Goal: Transaction & Acquisition: Download file/media

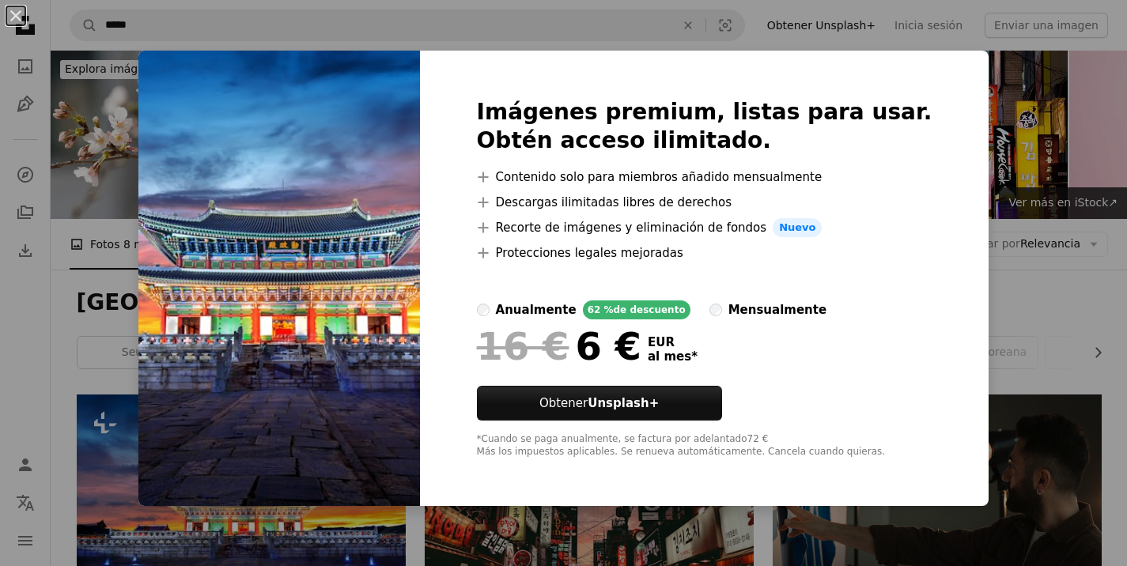
click at [509, 42] on div "An X shape Imágenes premium, listas para usar. Obtén acceso ilimitado. A plus s…" at bounding box center [563, 283] width 1127 height 566
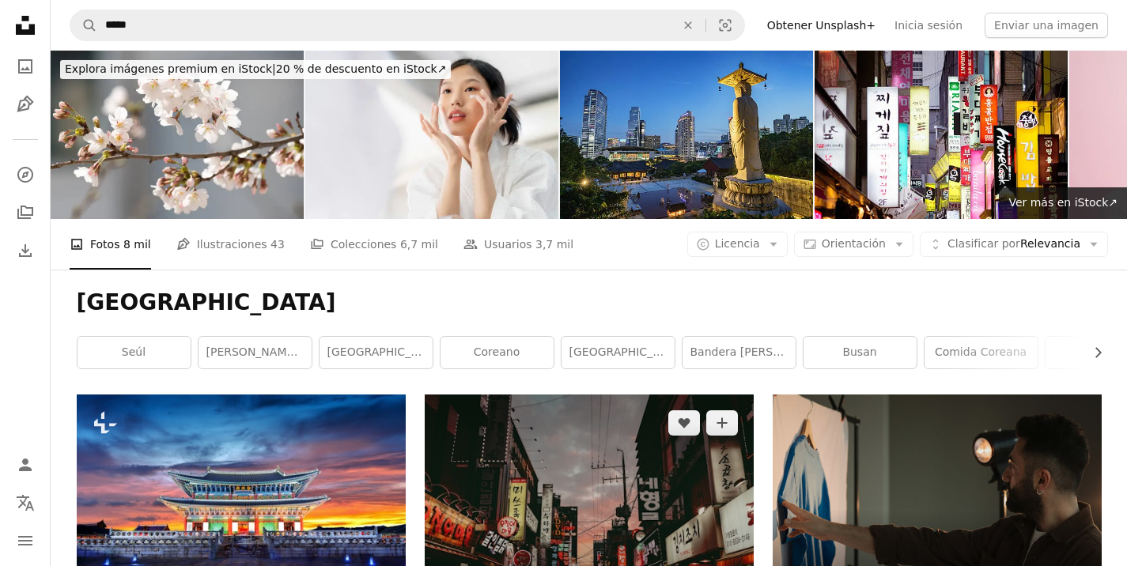
click at [553, 395] on img at bounding box center [589, 504] width 329 height 219
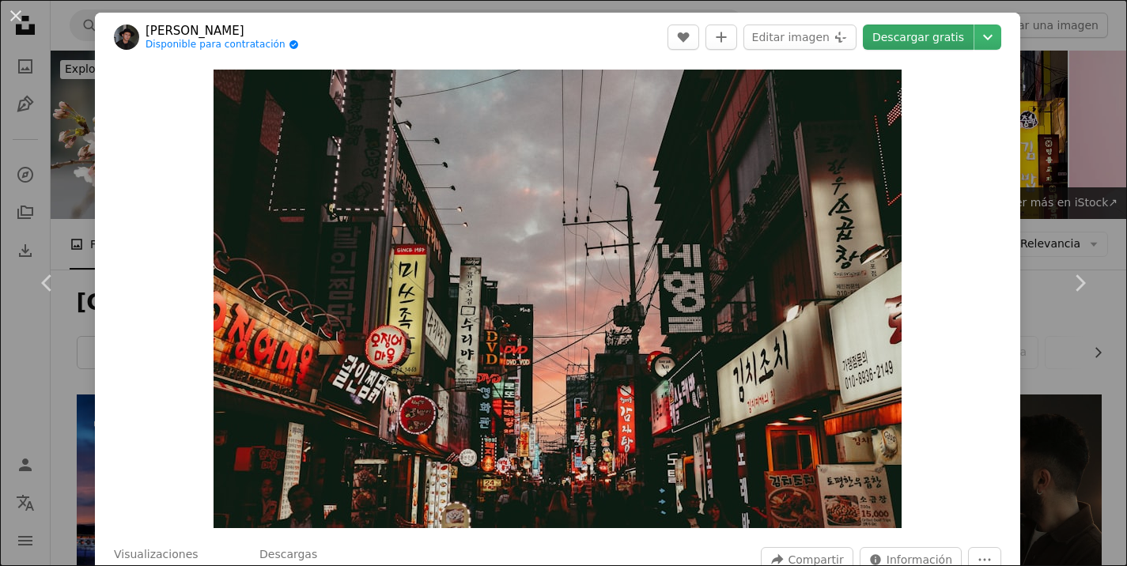
click at [933, 34] on link "Descargar gratis" at bounding box center [918, 37] width 111 height 25
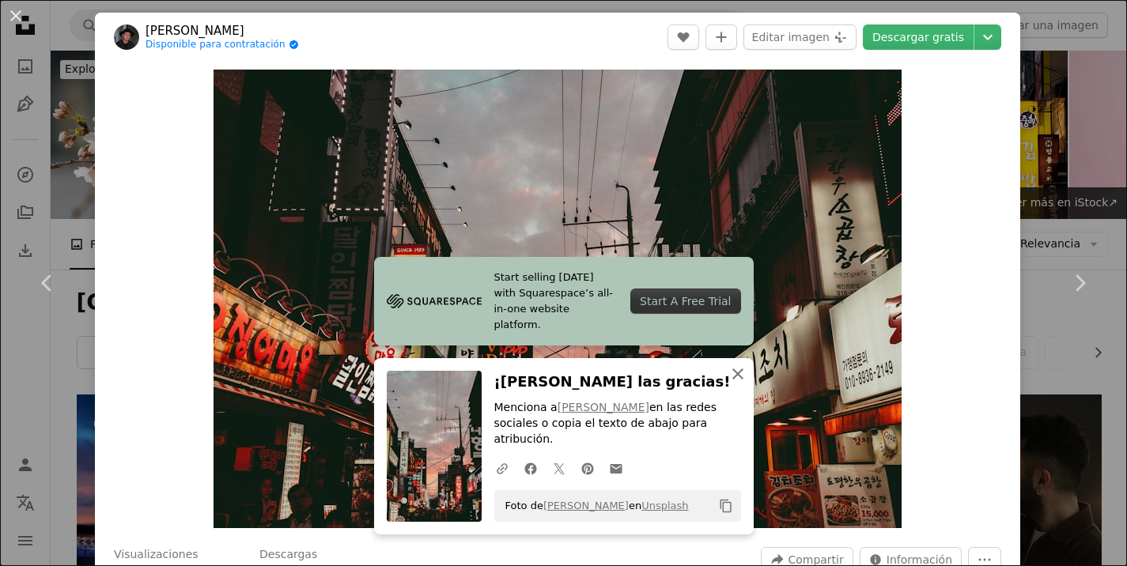
click at [737, 380] on icon "button" at bounding box center [737, 374] width 11 height 11
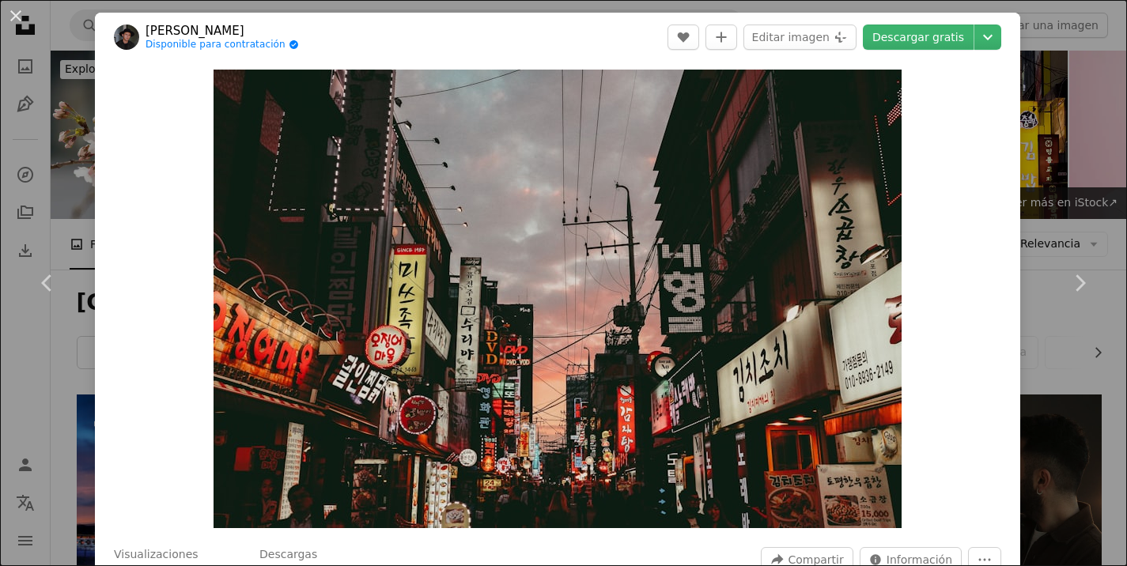
click at [1065, 138] on div "An X shape Chevron left Chevron right [PERSON_NAME] Disponible para contratació…" at bounding box center [563, 283] width 1127 height 566
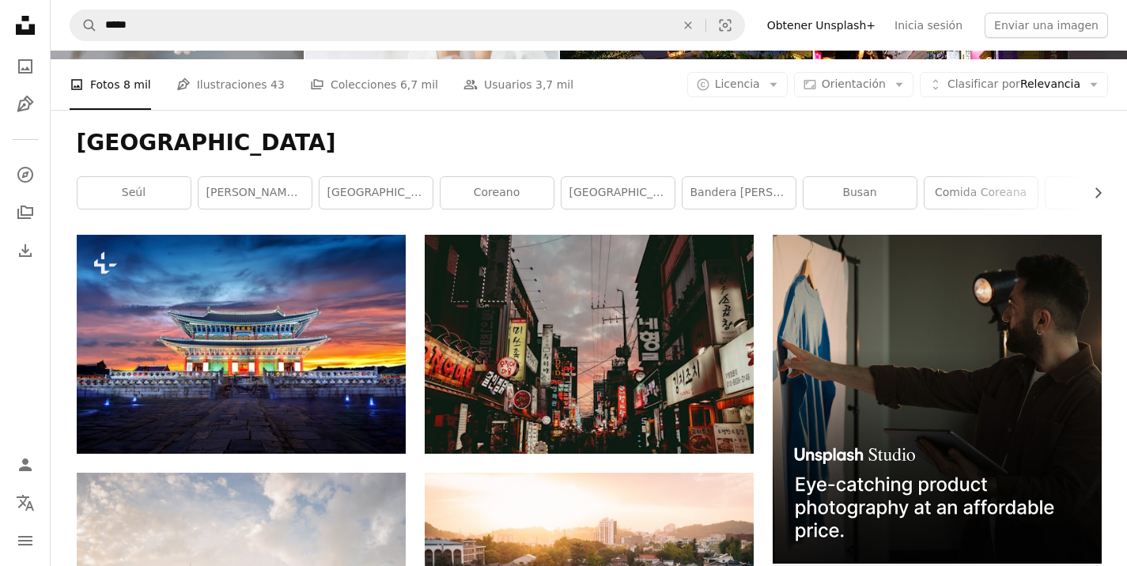
scroll to position [161, 0]
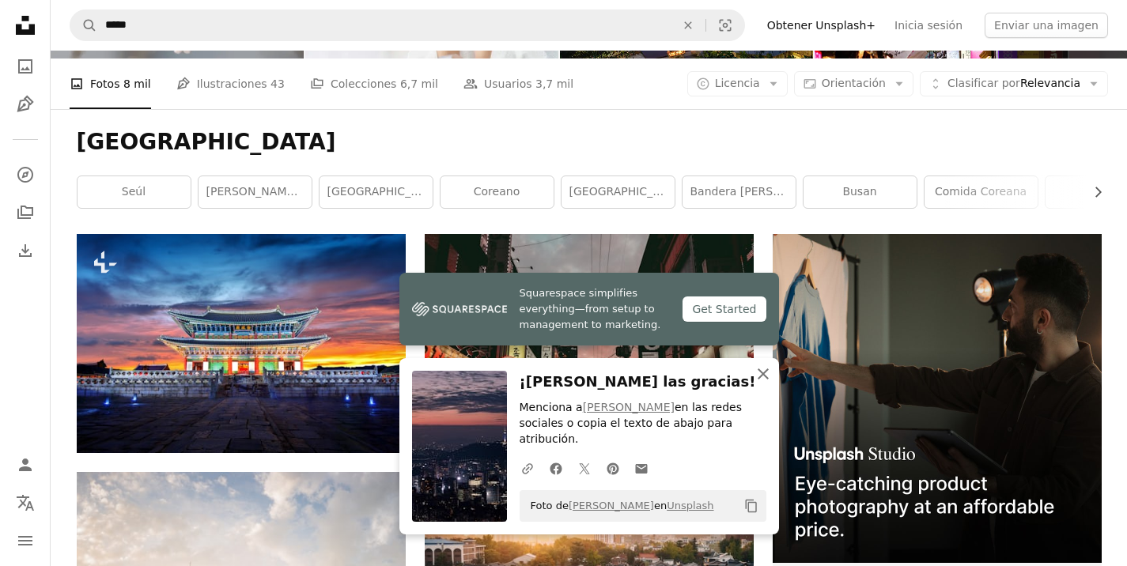
click at [763, 384] on icon "An X shape" at bounding box center [763, 374] width 19 height 19
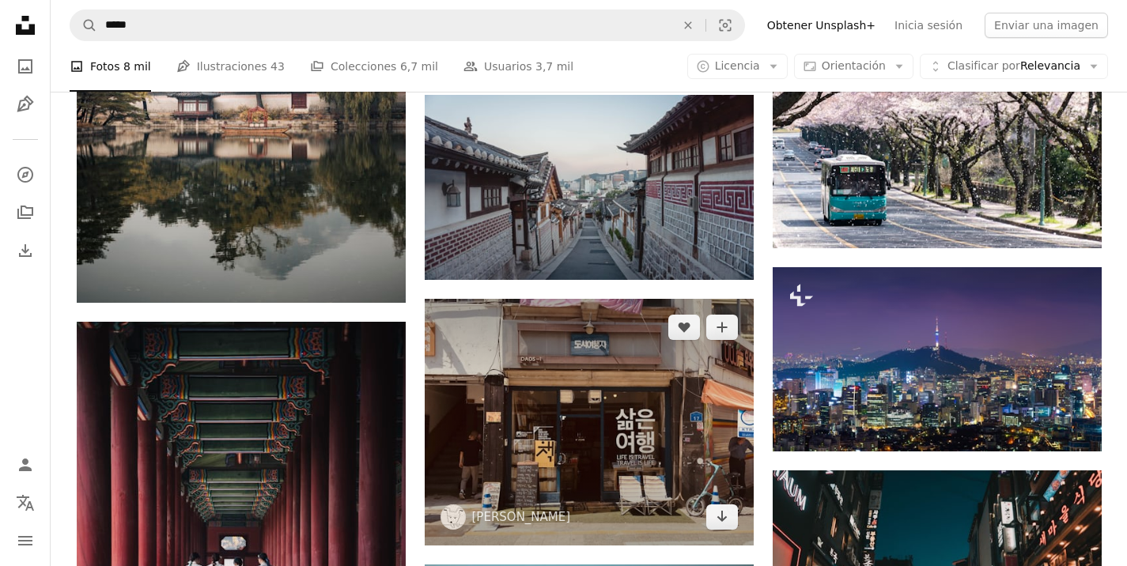
scroll to position [1247, 0]
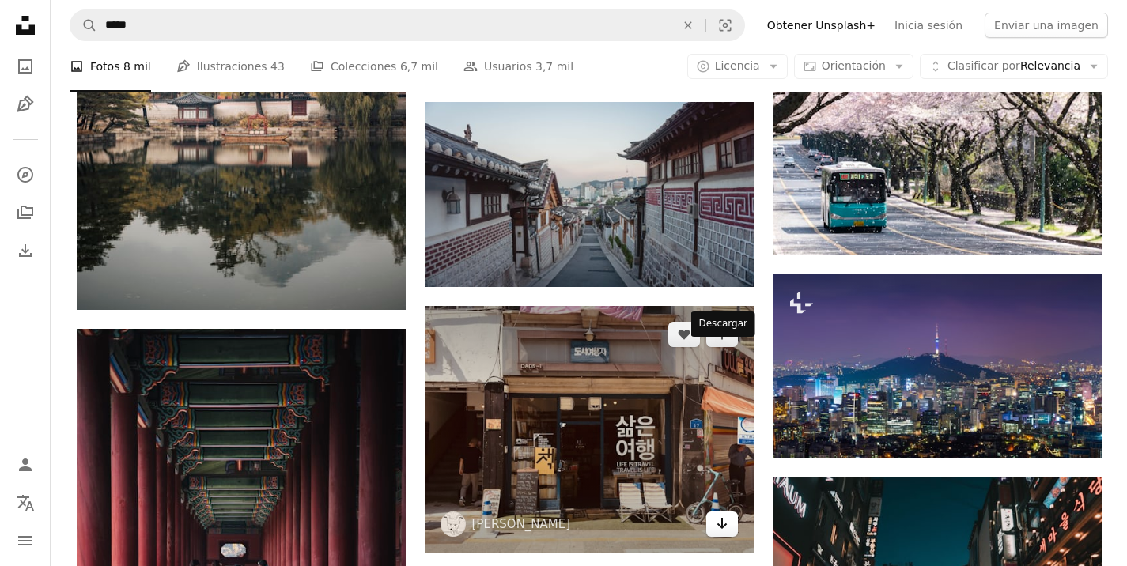
click at [725, 518] on icon "Descargar" at bounding box center [722, 523] width 10 height 11
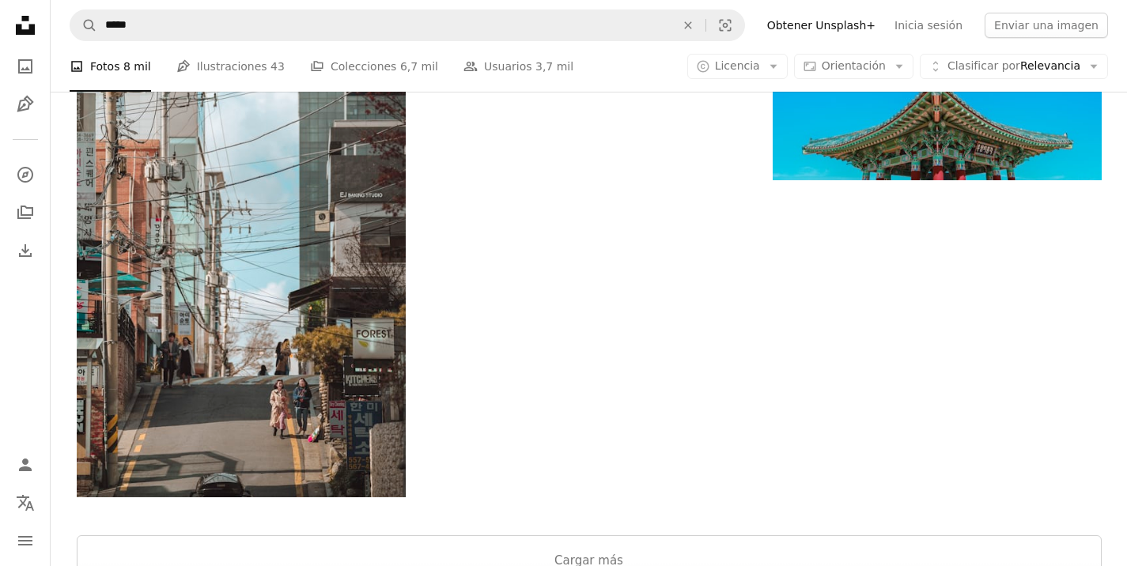
scroll to position [2254, 0]
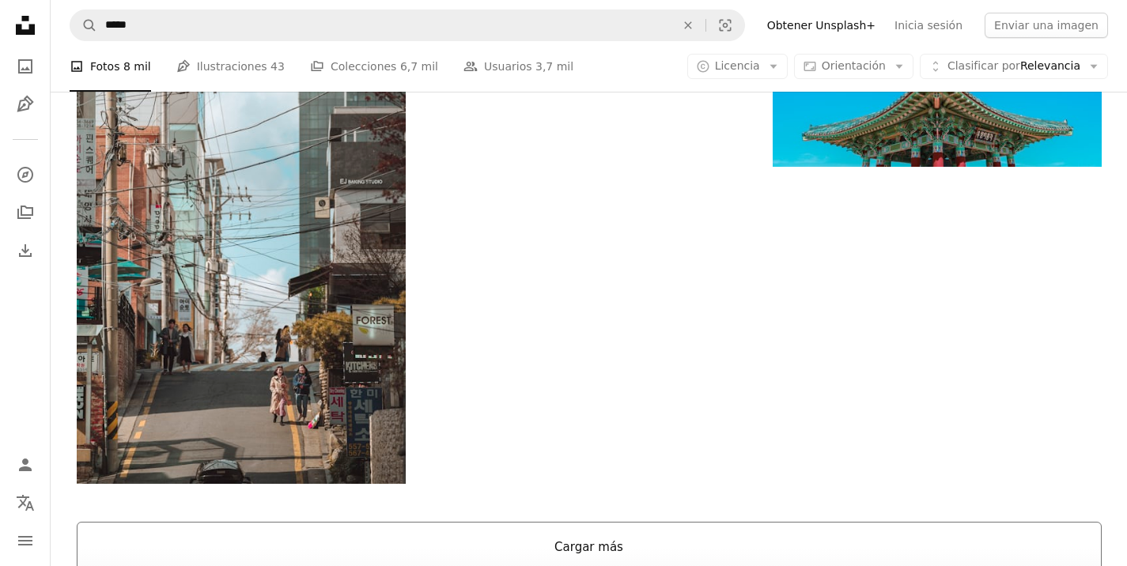
click at [573, 522] on button "Cargar más" at bounding box center [589, 547] width 1025 height 51
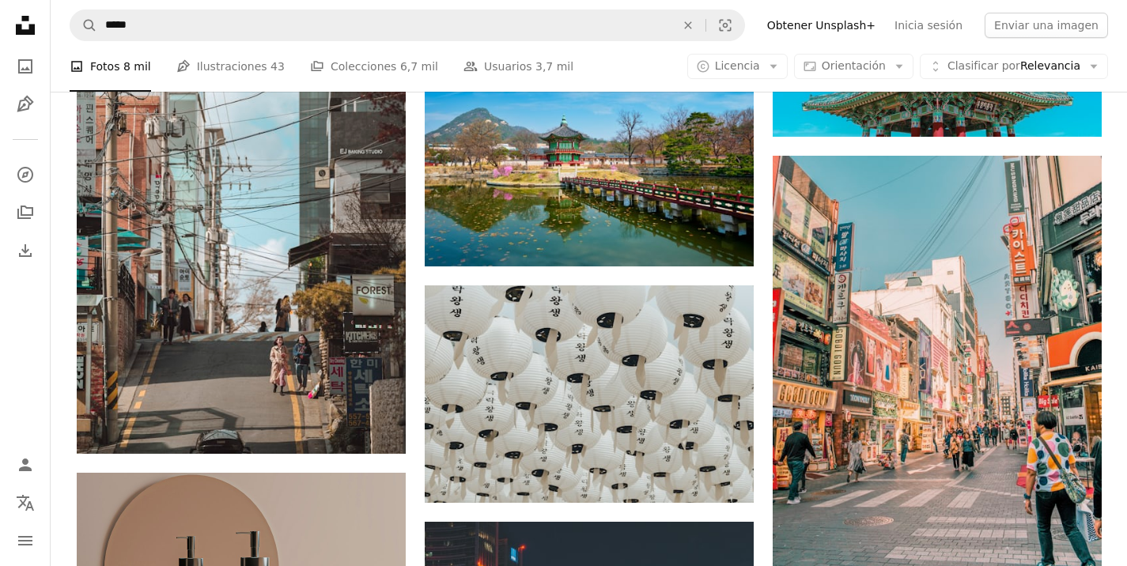
scroll to position [2284, 0]
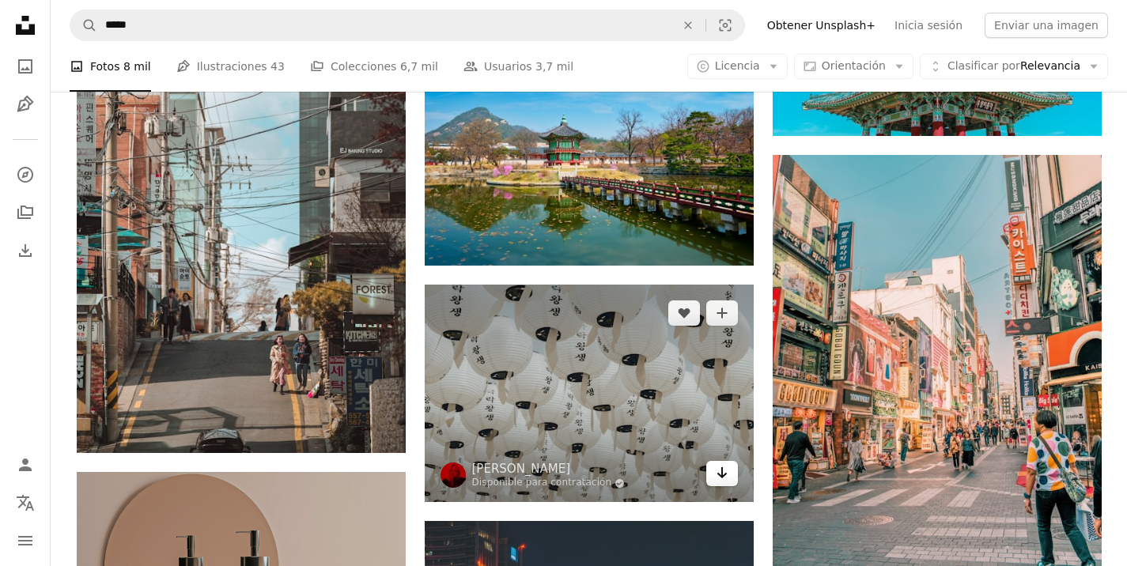
click at [722, 464] on icon "Arrow pointing down" at bounding box center [722, 473] width 13 height 19
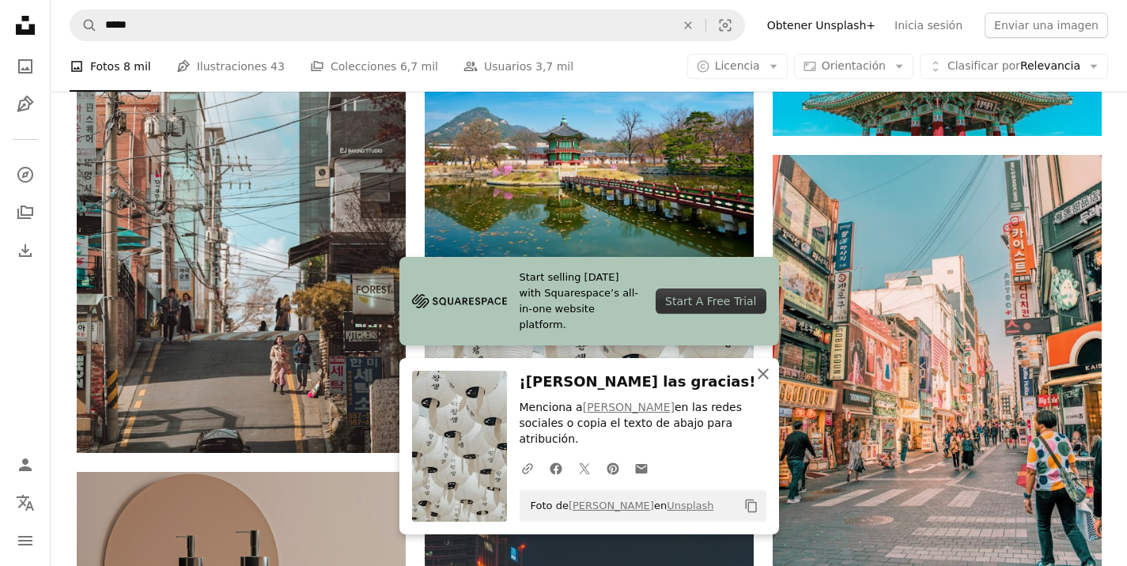
click at [770, 370] on icon "An X shape" at bounding box center [763, 374] width 19 height 19
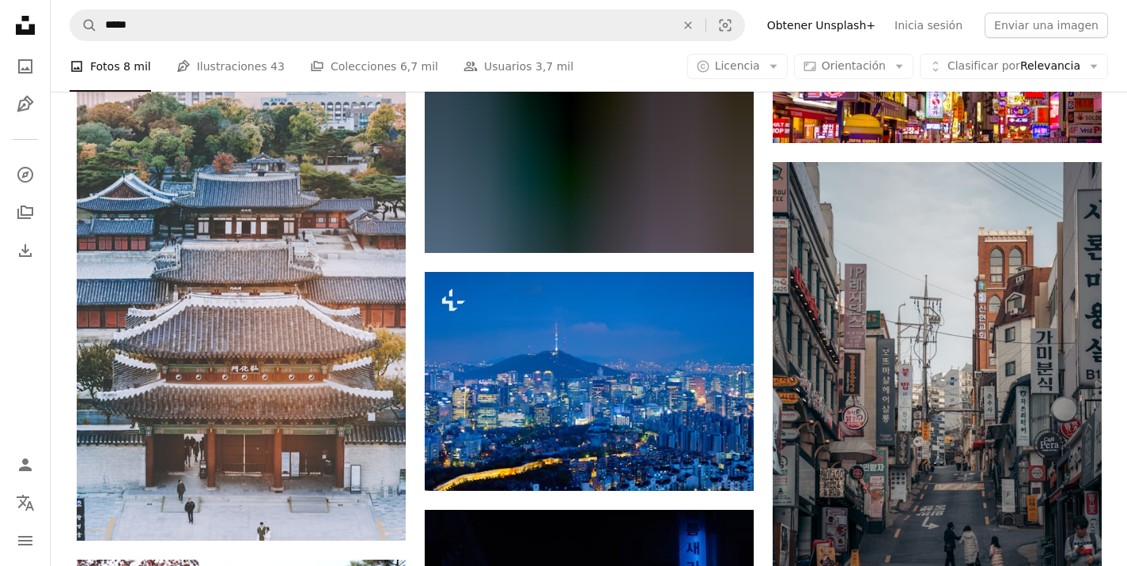
scroll to position [5836, 0]
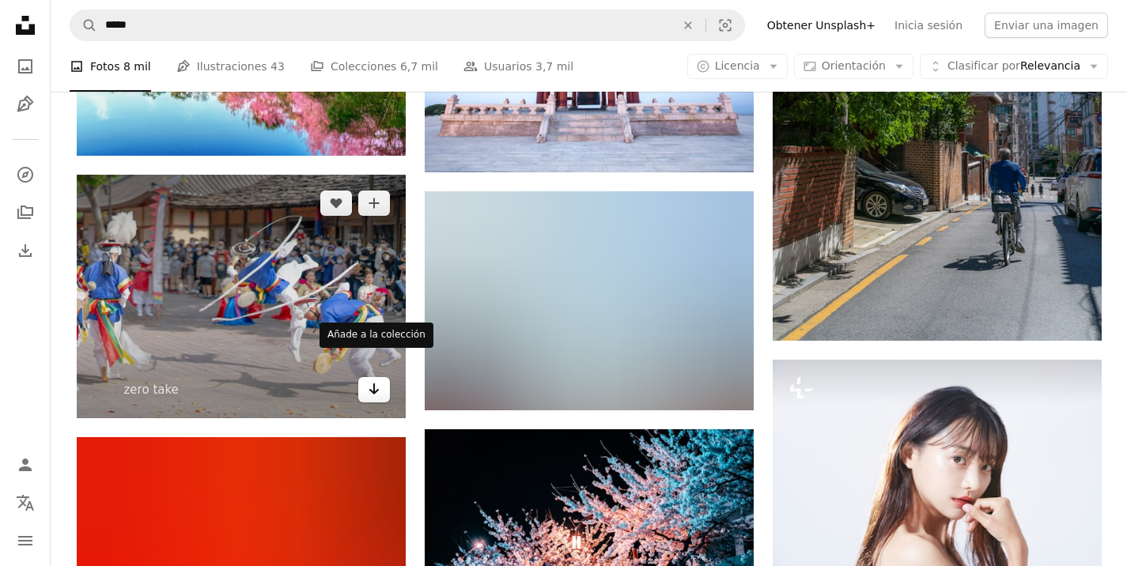
scroll to position [6903, 0]
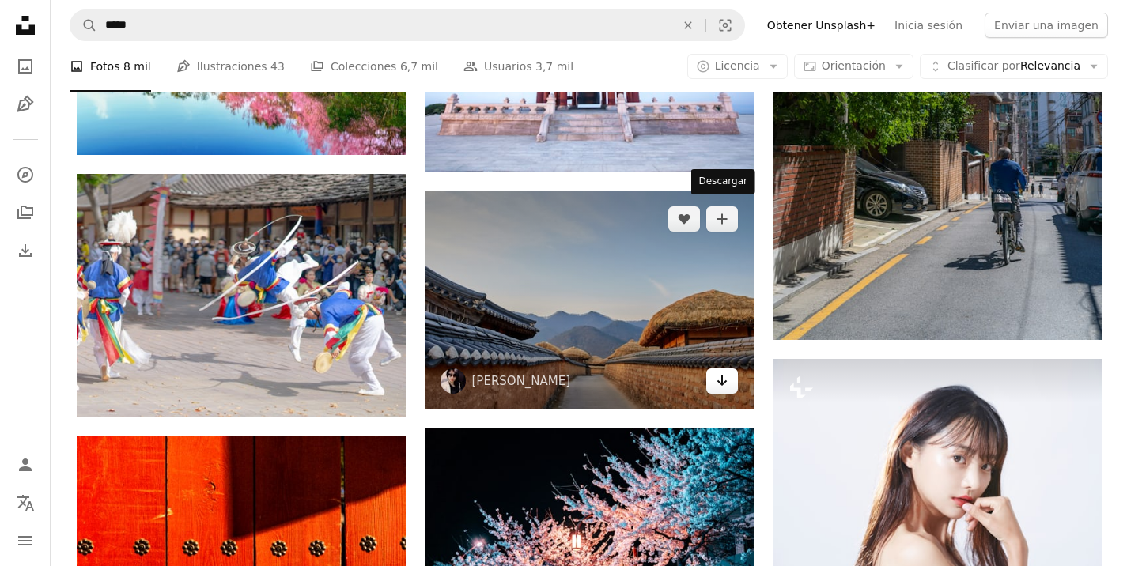
click at [725, 375] on icon "Descargar" at bounding box center [722, 380] width 10 height 11
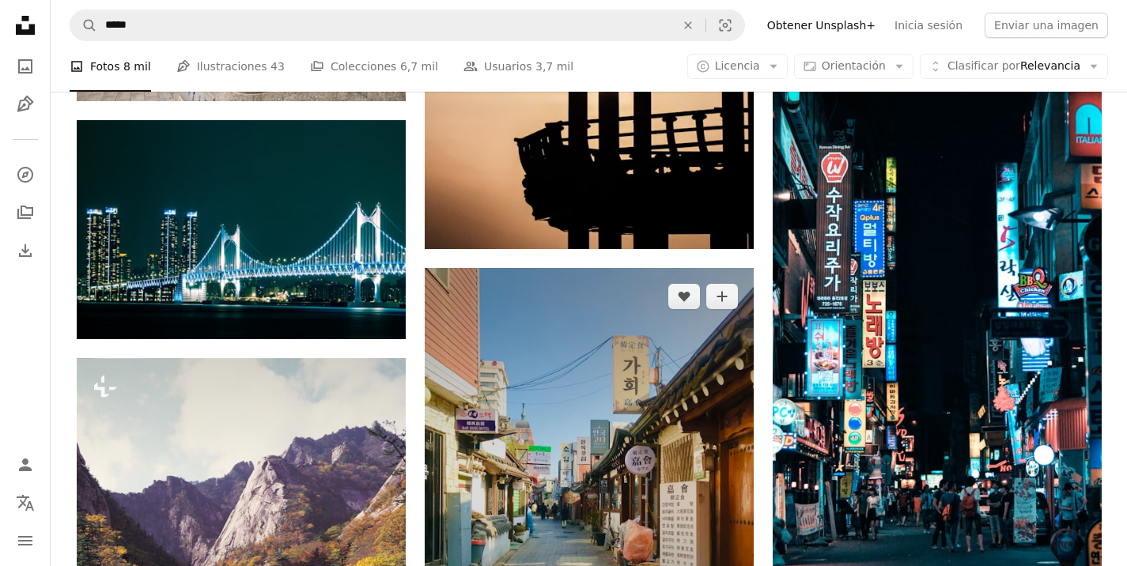
scroll to position [12349, 0]
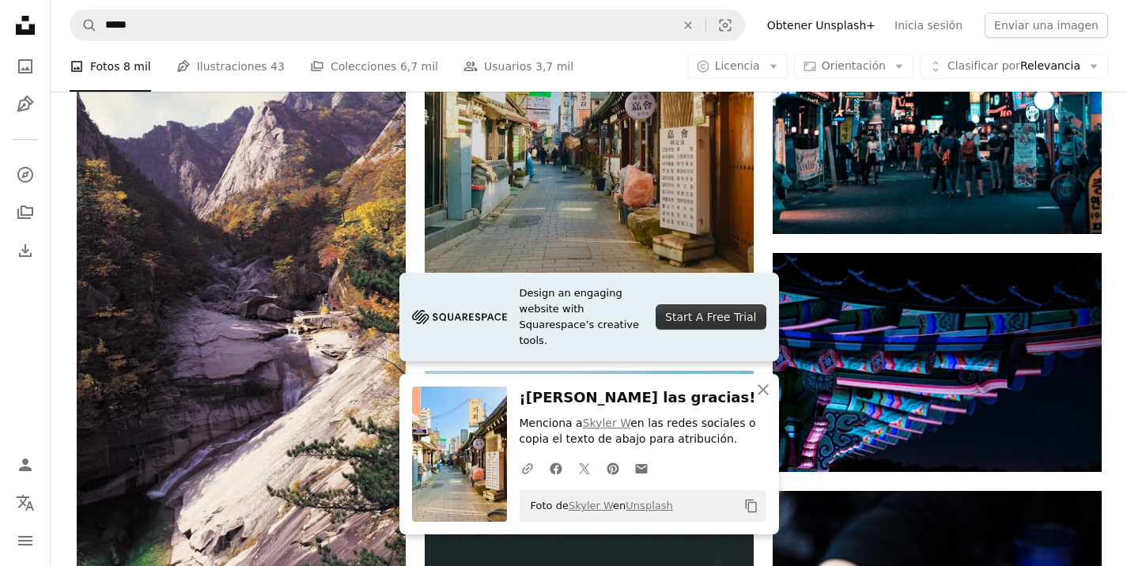
scroll to position [12714, 0]
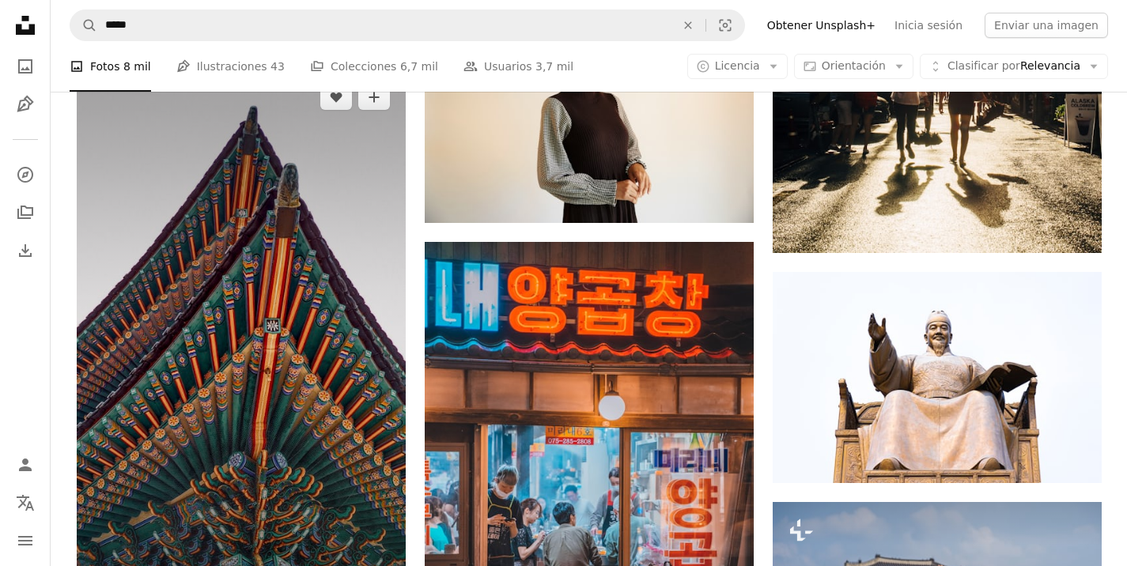
scroll to position [18928, 0]
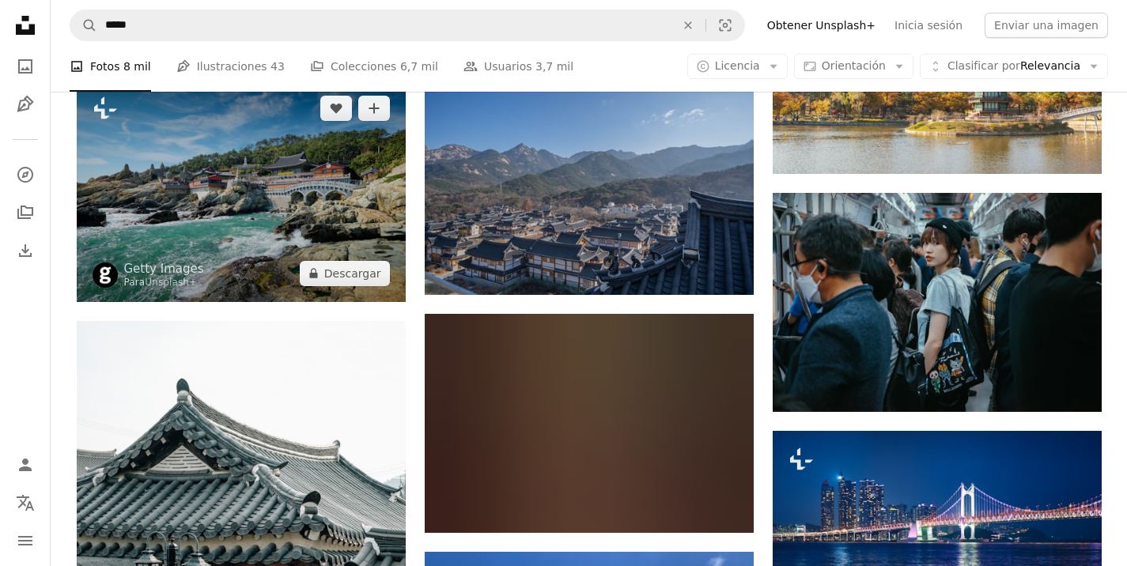
scroll to position [23468, 0]
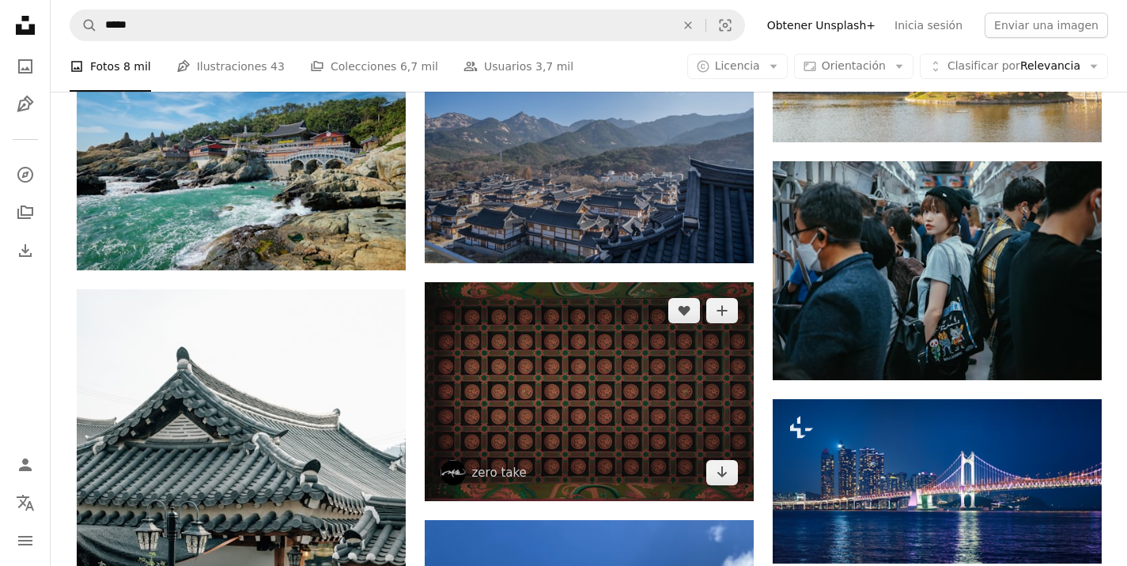
click at [571, 282] on img at bounding box center [589, 391] width 329 height 219
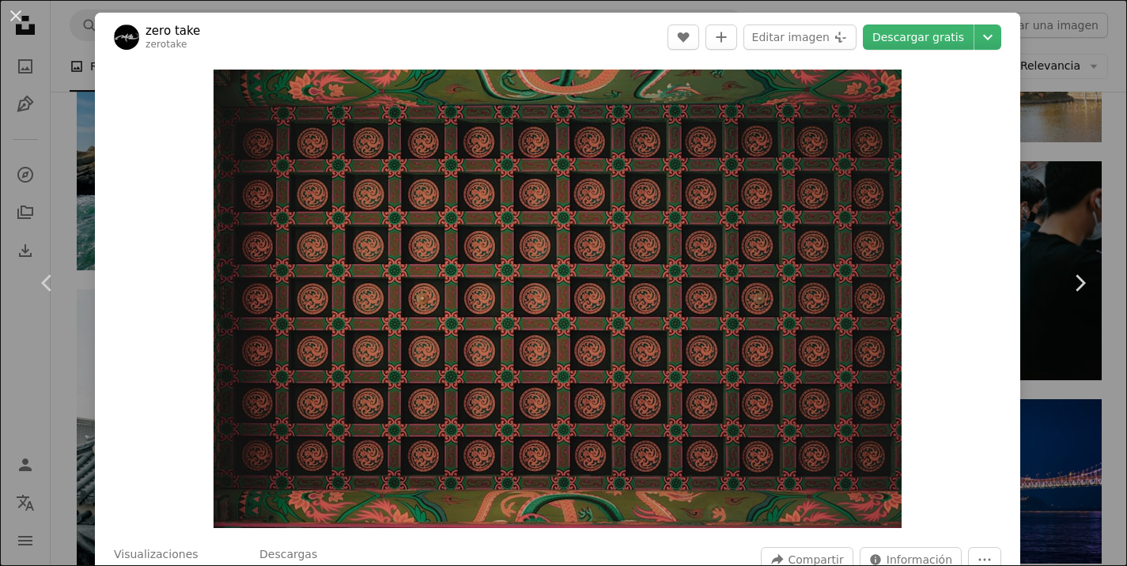
click at [724, 309] on img "Ampliar en esta imagen" at bounding box center [558, 299] width 688 height 459
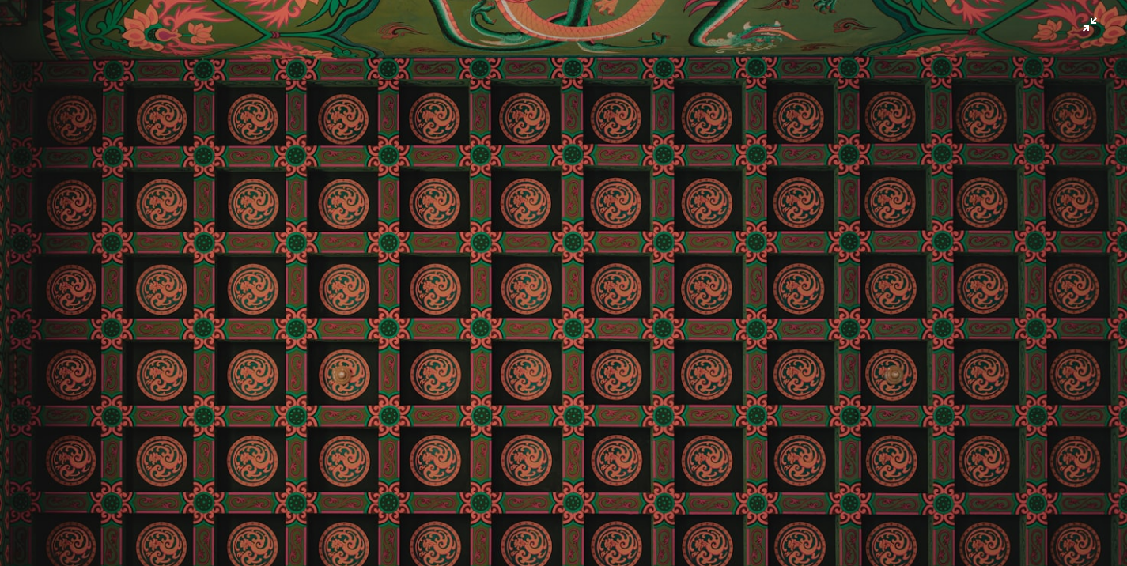
click at [1096, 33] on img "Reducir el zoom en esta imagen" at bounding box center [563, 375] width 1129 height 752
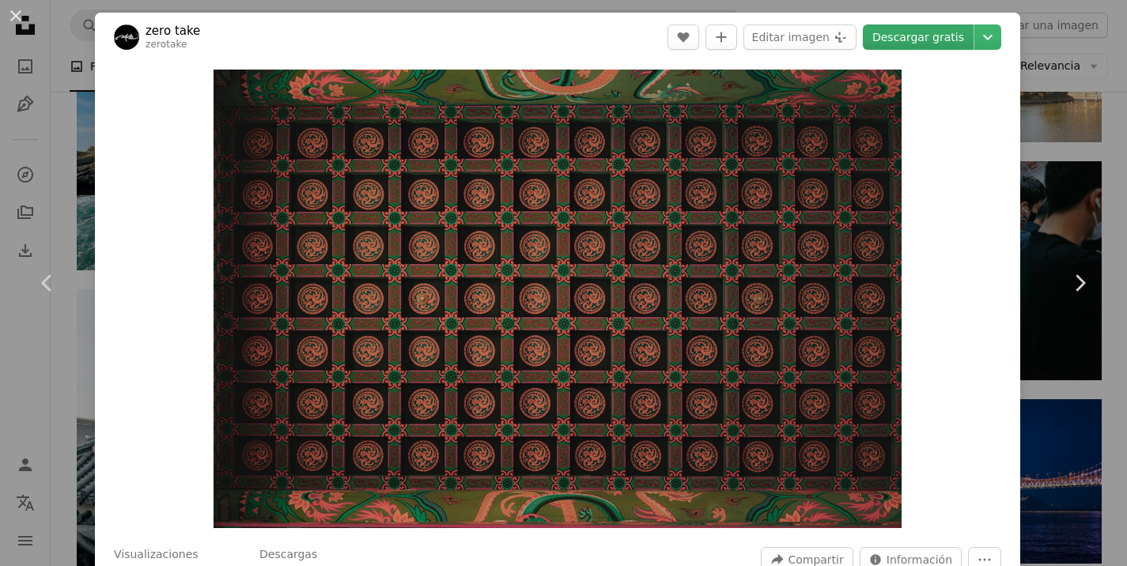
click at [931, 40] on link "Descargar gratis" at bounding box center [918, 37] width 111 height 25
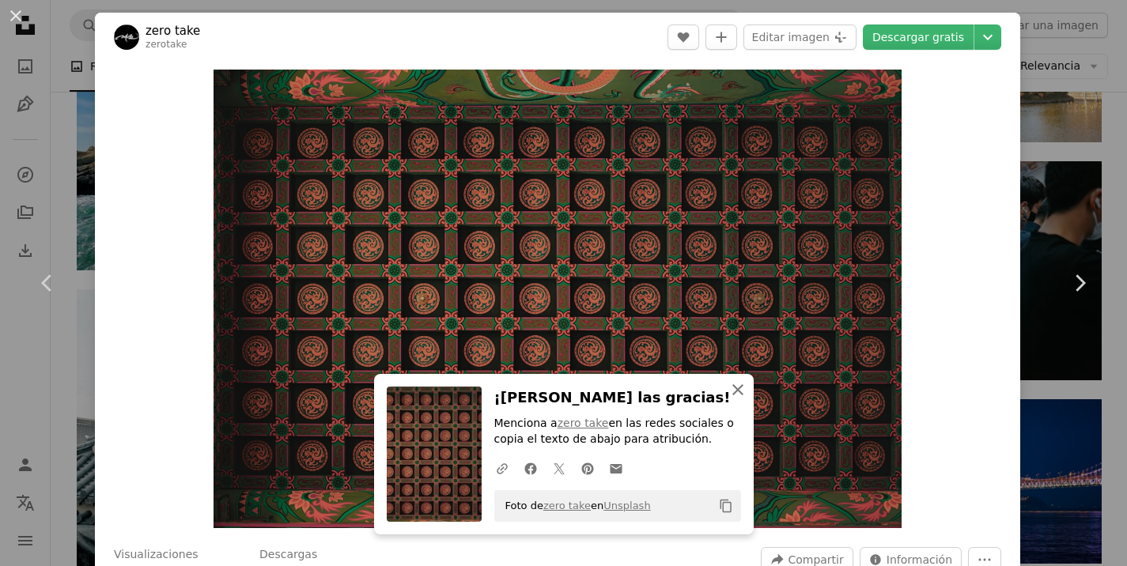
click at [736, 390] on icon "button" at bounding box center [737, 389] width 11 height 11
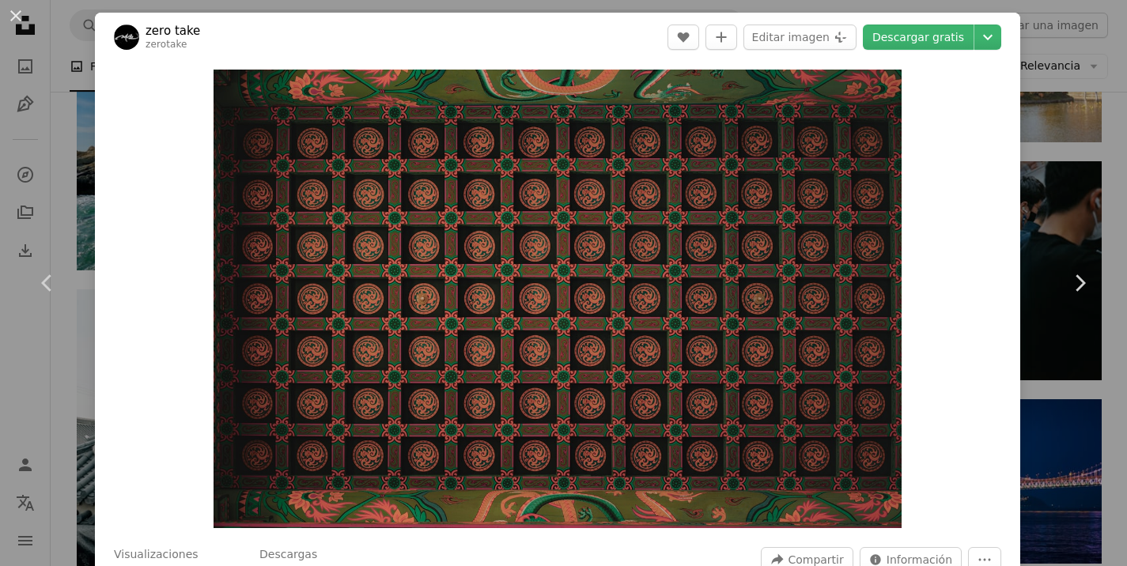
click at [1085, 133] on div "An X shape Chevron left Chevron right zero take zerotake A heart A plus sign Ed…" at bounding box center [563, 283] width 1127 height 566
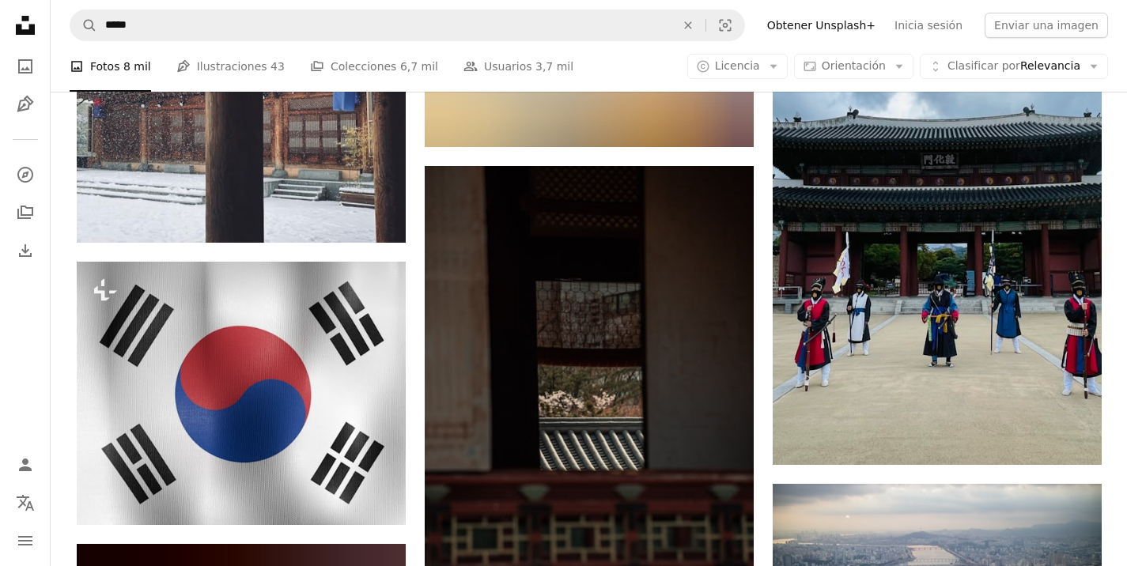
scroll to position [28287, 0]
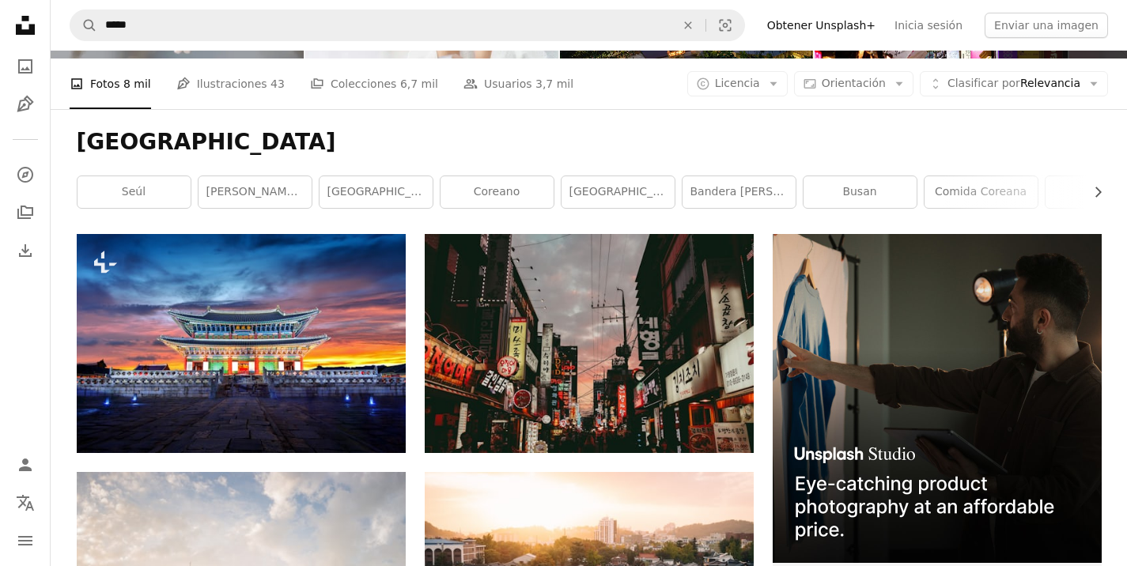
scroll to position [0, 0]
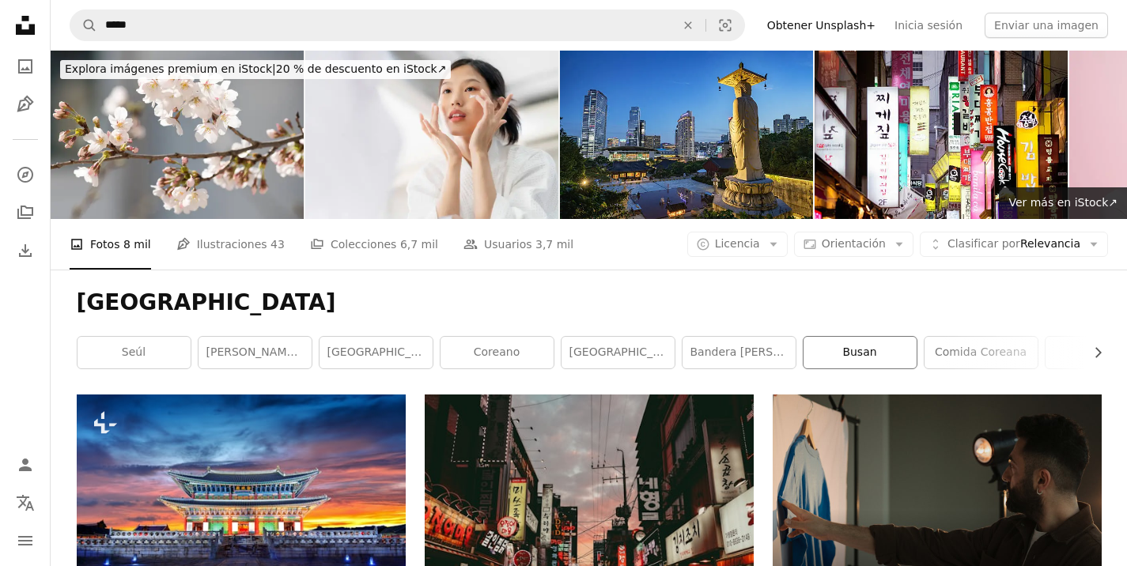
click at [849, 337] on link "Busan" at bounding box center [860, 353] width 113 height 32
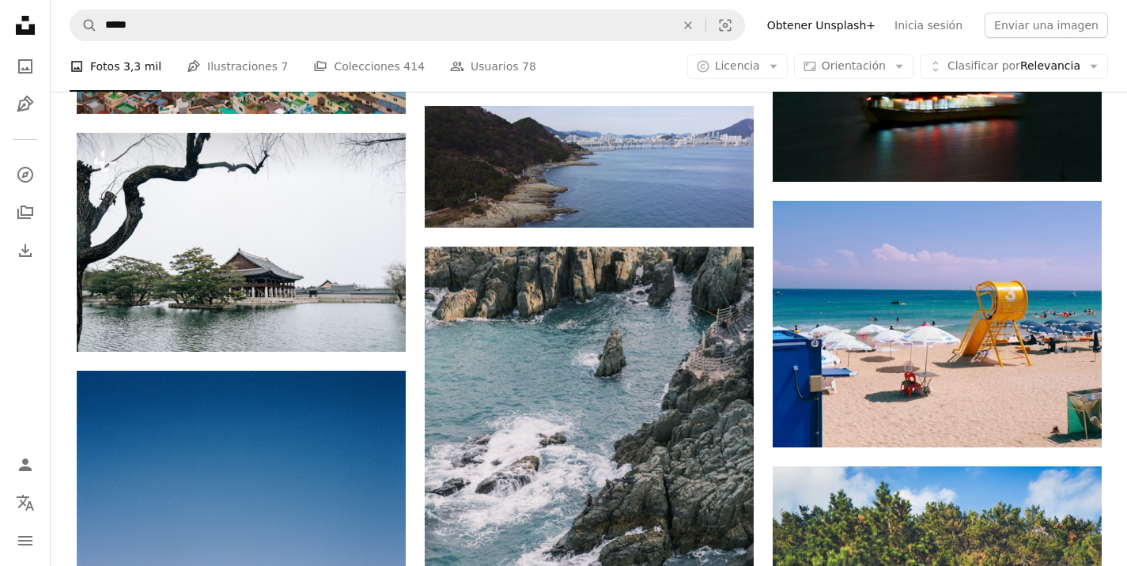
scroll to position [7631, 0]
